Goal: Task Accomplishment & Management: Manage account settings

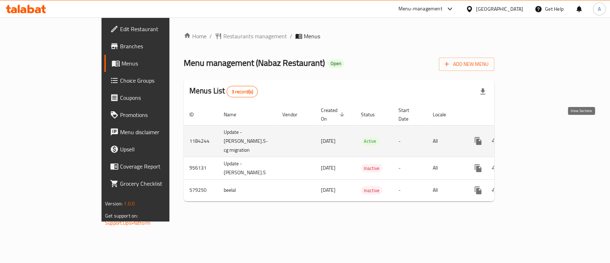
click at [534, 137] on icon "enhanced table" at bounding box center [530, 141] width 9 height 9
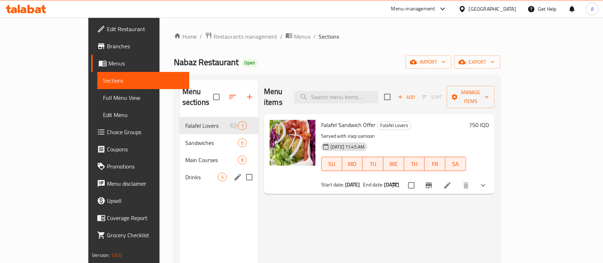
click at [185, 173] on span "Drinks" at bounding box center [201, 177] width 33 height 9
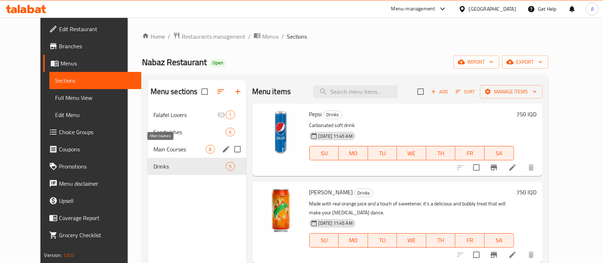
click at [153, 147] on span "Main Courses" at bounding box center [179, 149] width 53 height 9
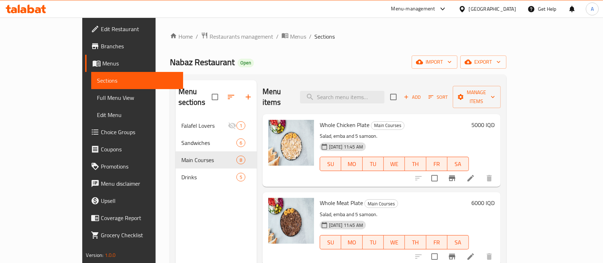
scroll to position [5, 0]
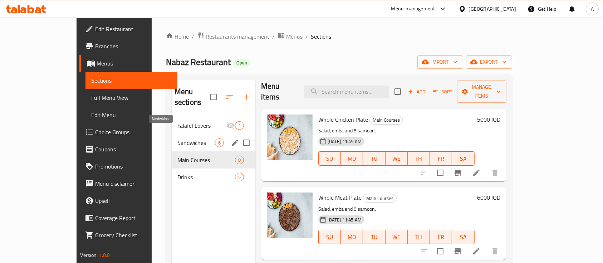
click at [177, 138] on span "Sandwiches" at bounding box center [196, 142] width 38 height 9
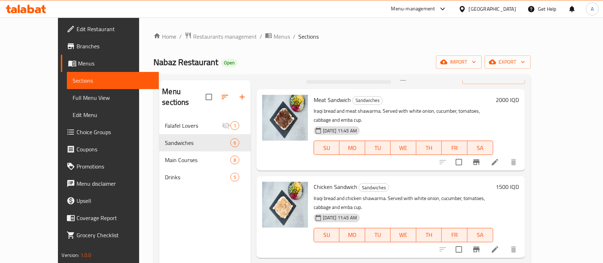
scroll to position [15, 0]
click at [519, 99] on h6 "2000 IQD" at bounding box center [507, 99] width 23 height 10
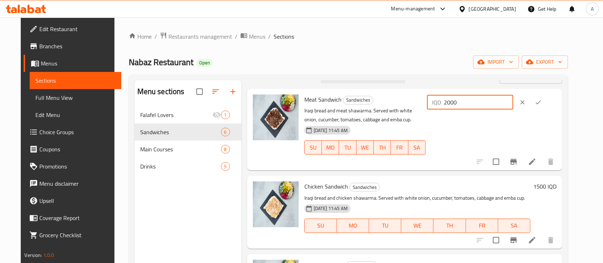
drag, startPoint x: 496, startPoint y: 104, endPoint x: 345, endPoint y: 117, distance: 151.1
click at [345, 117] on div "Meat Sandwich Sandwiches Iraqi bread and meat shawarma. Served with white onion…" at bounding box center [430, 130] width 258 height 76
type input "1500"
click at [546, 95] on button "ok" at bounding box center [538, 102] width 16 height 16
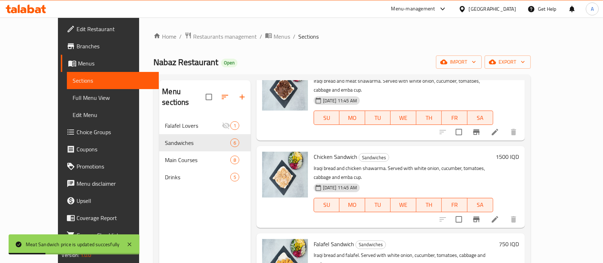
scroll to position [45, 0]
click at [519, 151] on h6 "1500 IQD" at bounding box center [507, 156] width 23 height 10
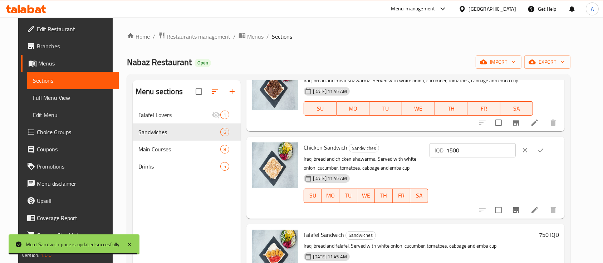
click at [495, 149] on input "1500" at bounding box center [480, 150] width 69 height 14
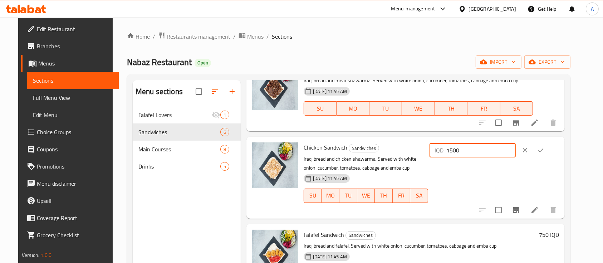
click at [495, 149] on input "1500" at bounding box center [480, 150] width 69 height 14
type input "1250"
click at [549, 153] on button "ok" at bounding box center [541, 150] width 16 height 16
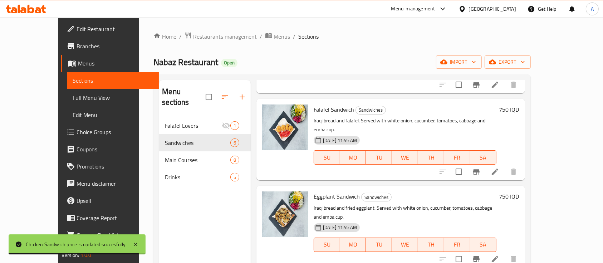
scroll to position [195, 0]
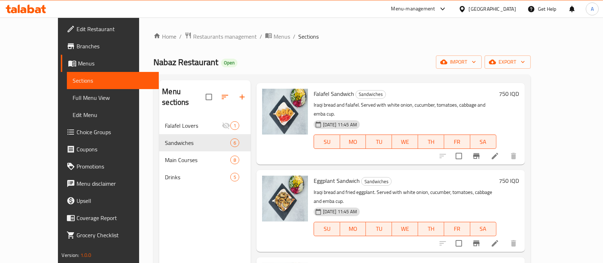
click at [314, 175] on span "Eggplant Sandwich" at bounding box center [337, 180] width 46 height 11
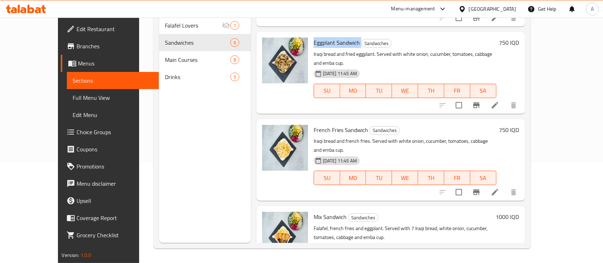
scroll to position [80, 0]
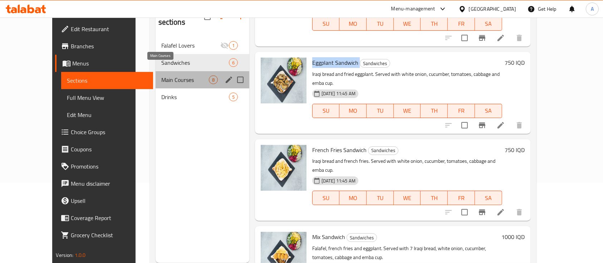
click at [171, 75] on span "Main Courses" at bounding box center [185, 79] width 48 height 9
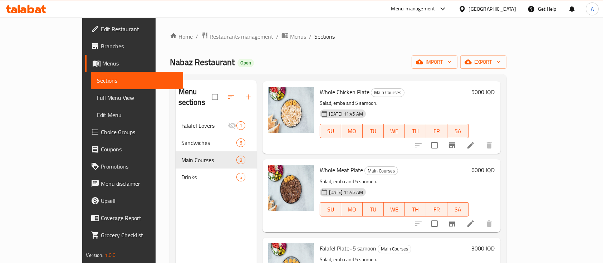
scroll to position [10, 0]
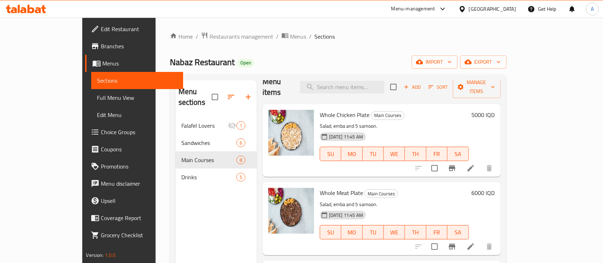
click at [495, 110] on h6 "5000 IQD" at bounding box center [483, 115] width 23 height 10
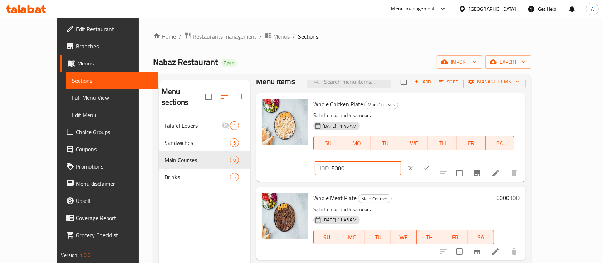
click at [401, 161] on input "5000" at bounding box center [366, 168] width 69 height 14
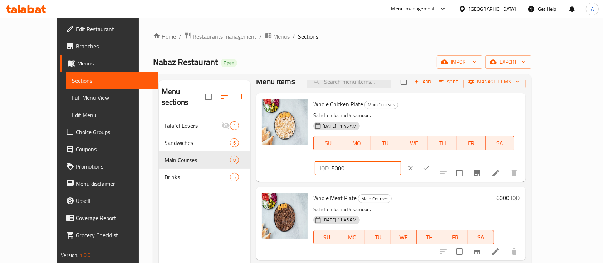
click at [430, 165] on icon "ok" at bounding box center [426, 168] width 7 height 7
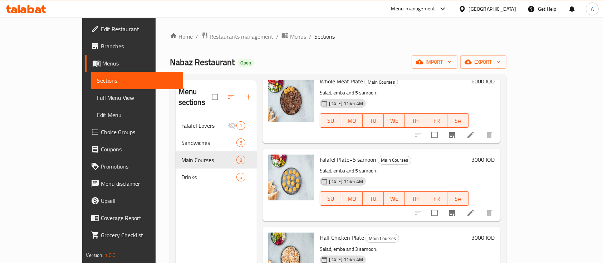
scroll to position [122, 0]
click at [324, 154] on span "Falafel Plate+5 samoon" at bounding box center [348, 159] width 57 height 11
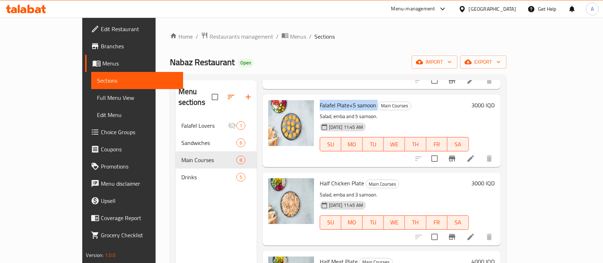
scroll to position [201, 0]
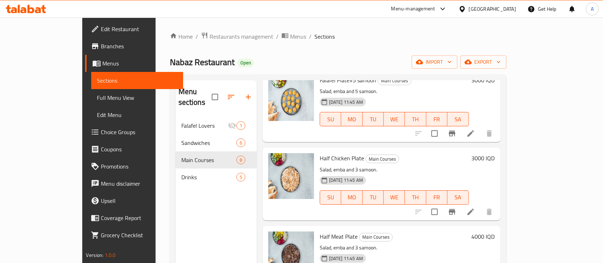
click at [320, 153] on span "Half Chicken Plate" at bounding box center [342, 158] width 44 height 11
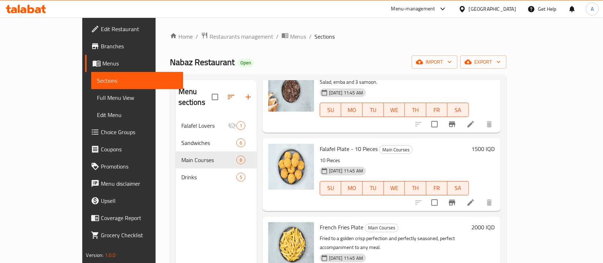
scroll to position [367, 0]
click at [335, 143] on span "Falafel Plate - 10 Pieces" at bounding box center [349, 148] width 58 height 11
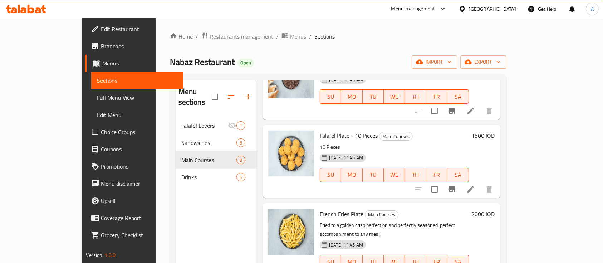
click at [465, 209] on h6 "French Fries Plate Main Courses" at bounding box center [394, 214] width 149 height 10
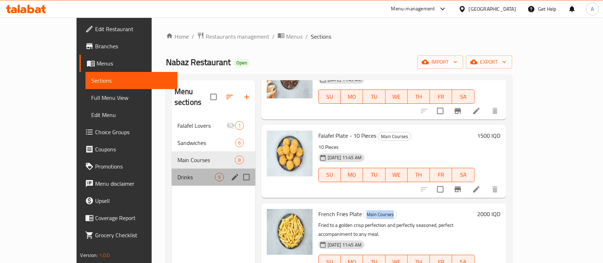
click at [172, 173] on div "Drinks 5" at bounding box center [214, 176] width 84 height 17
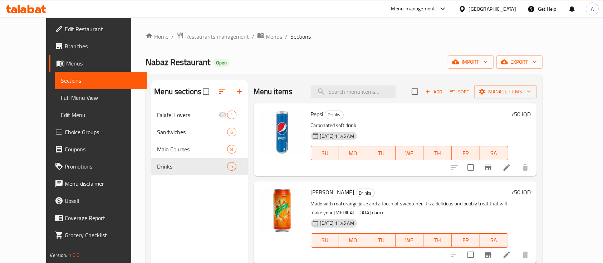
click at [311, 116] on span "Pepsi" at bounding box center [317, 114] width 13 height 11
copy h6 "Pepsi"
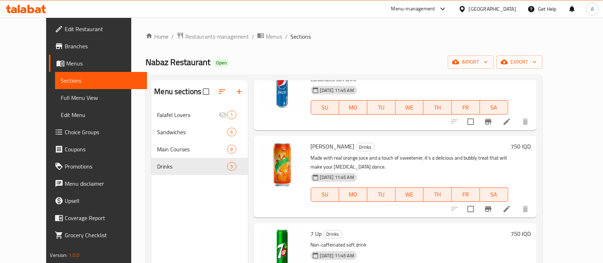
click at [315, 148] on span "[PERSON_NAME]" at bounding box center [333, 146] width 44 height 11
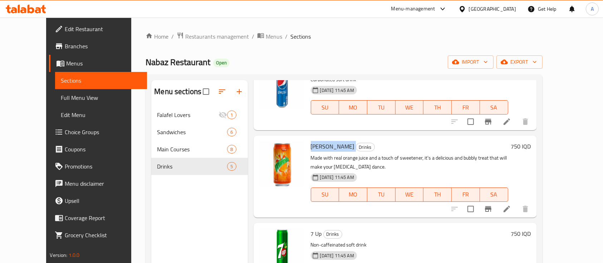
copy h6 "[PERSON_NAME]"
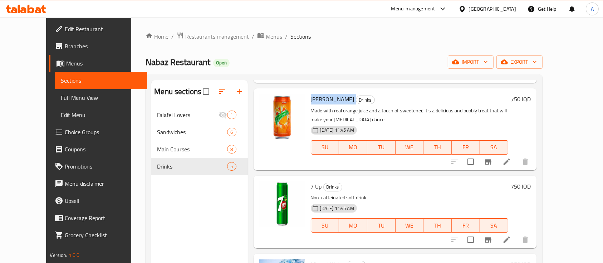
scroll to position [93, 0]
click at [311, 187] on span "7 Up" at bounding box center [316, 186] width 11 height 11
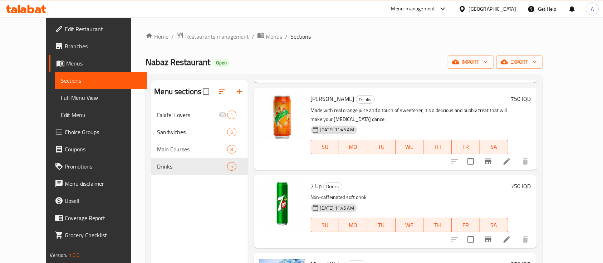
click at [308, 185] on div "7 Up Drinks Non-caffeinated soft drink [DATE] 11:45 AM SU MO TU WE TH FR SA" at bounding box center [409, 211] width 203 height 67
click at [311, 186] on span "7 Up" at bounding box center [316, 186] width 11 height 11
drag, startPoint x: 300, startPoint y: 186, endPoint x: 305, endPoint y: 186, distance: 4.3
click at [311, 186] on span "7 Up" at bounding box center [316, 186] width 11 height 11
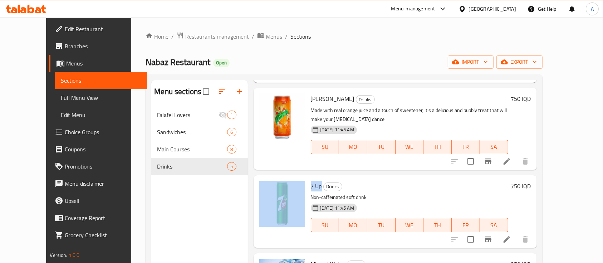
drag, startPoint x: 305, startPoint y: 186, endPoint x: 294, endPoint y: 187, distance: 11.2
click at [294, 187] on div "7 Up Drinks Non-caffeinated soft drink [DATE] 11:45 AM SU MO TU WE TH FR SA 750…" at bounding box center [395, 211] width 278 height 67
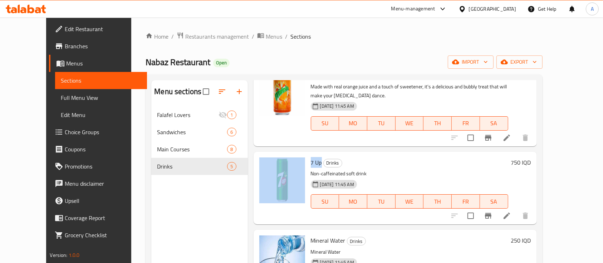
scroll to position [143, 0]
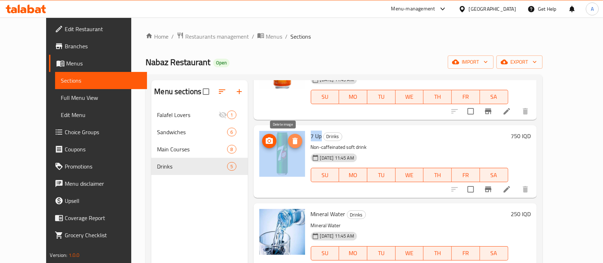
click at [291, 138] on icon "delete image" at bounding box center [295, 141] width 9 height 9
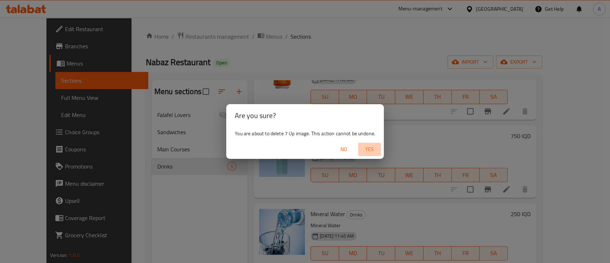
click at [368, 147] on span "Yes" at bounding box center [369, 149] width 17 height 9
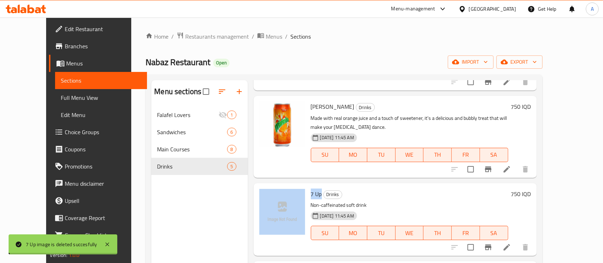
scroll to position [85, 0]
click at [291, 108] on icon "delete image" at bounding box center [295, 112] width 9 height 9
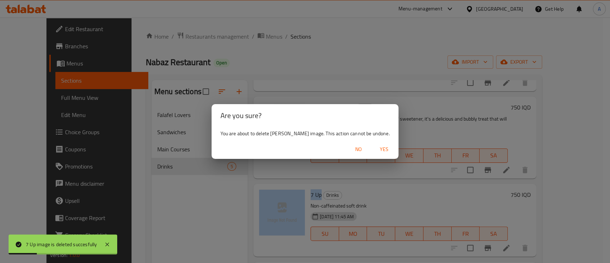
click at [377, 150] on span "Yes" at bounding box center [384, 149] width 17 height 9
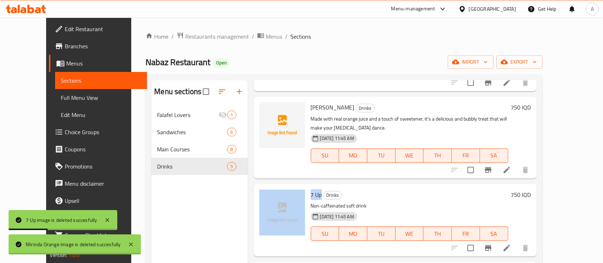
scroll to position [0, 0]
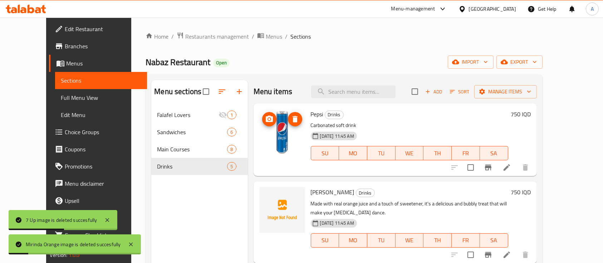
click at [291, 115] on icon "delete image" at bounding box center [295, 119] width 9 height 9
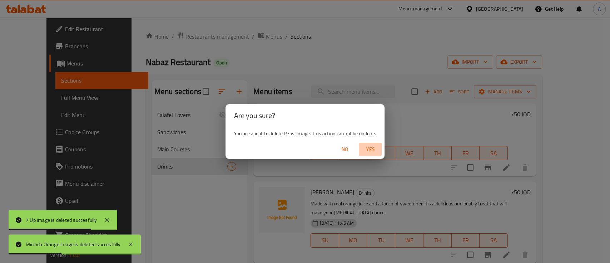
click at [368, 152] on span "Yes" at bounding box center [370, 149] width 17 height 9
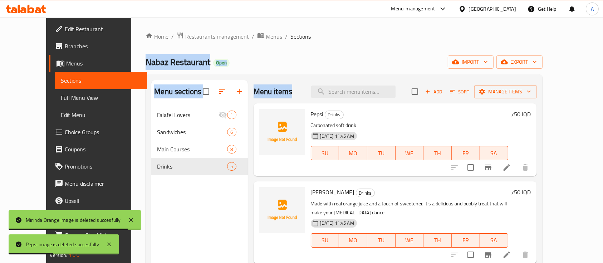
drag, startPoint x: 297, startPoint y: 93, endPoint x: 425, endPoint y: -58, distance: 197.9
click at [425, 0] on html "Pepsi image is deleted succesfully Mirinda Orange image is deleted succesfully …" at bounding box center [301, 131] width 603 height 263
